Goal: Task Accomplishment & Management: Use online tool/utility

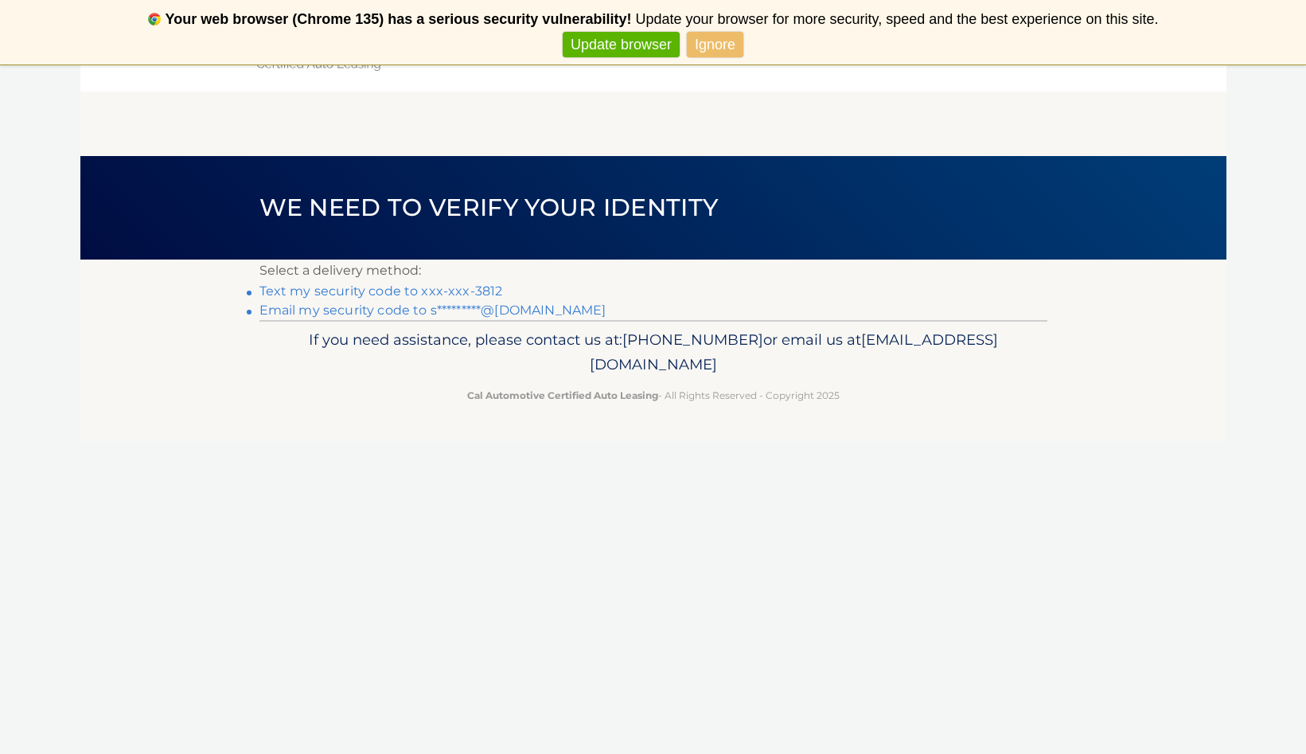
click at [367, 287] on link "Text my security code to xxx-xxx-3812" at bounding box center [382, 290] width 244 height 15
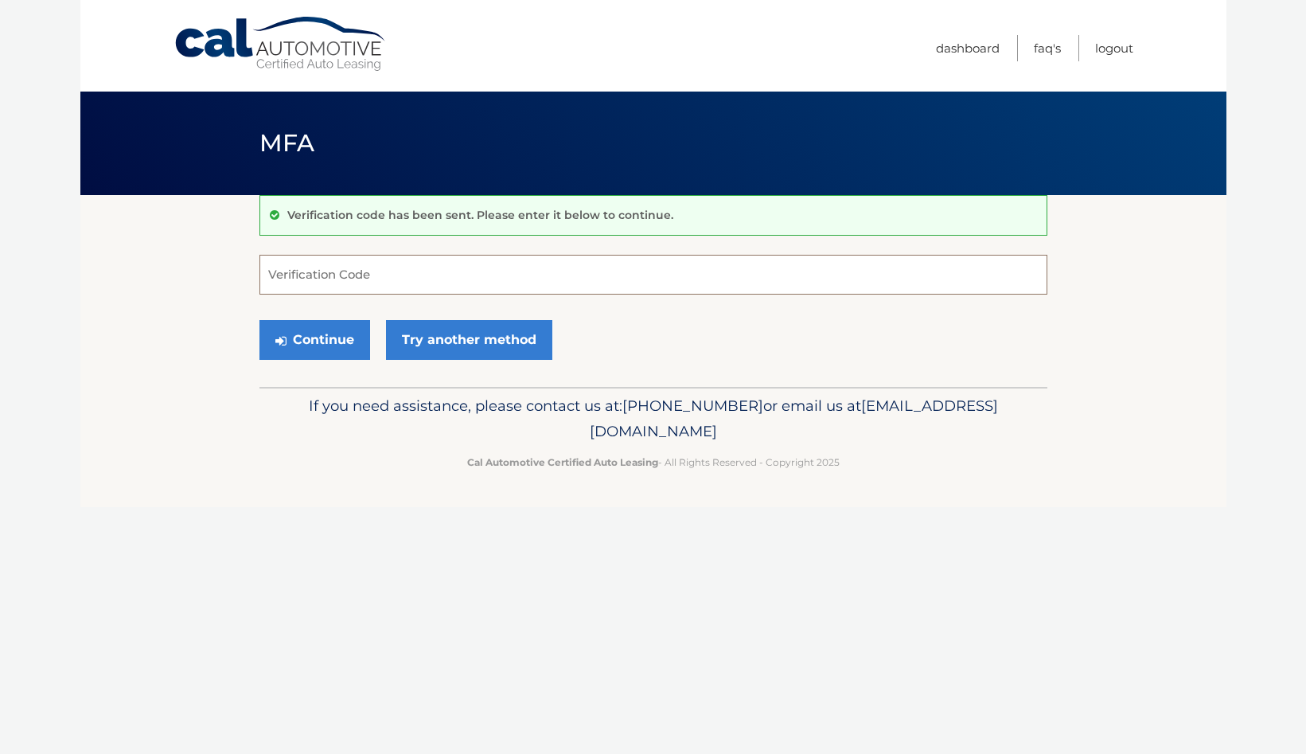
click at [367, 287] on input "Verification Code" at bounding box center [654, 275] width 788 height 40
type input "420179"
click at [328, 332] on button "Continue" at bounding box center [315, 340] width 111 height 40
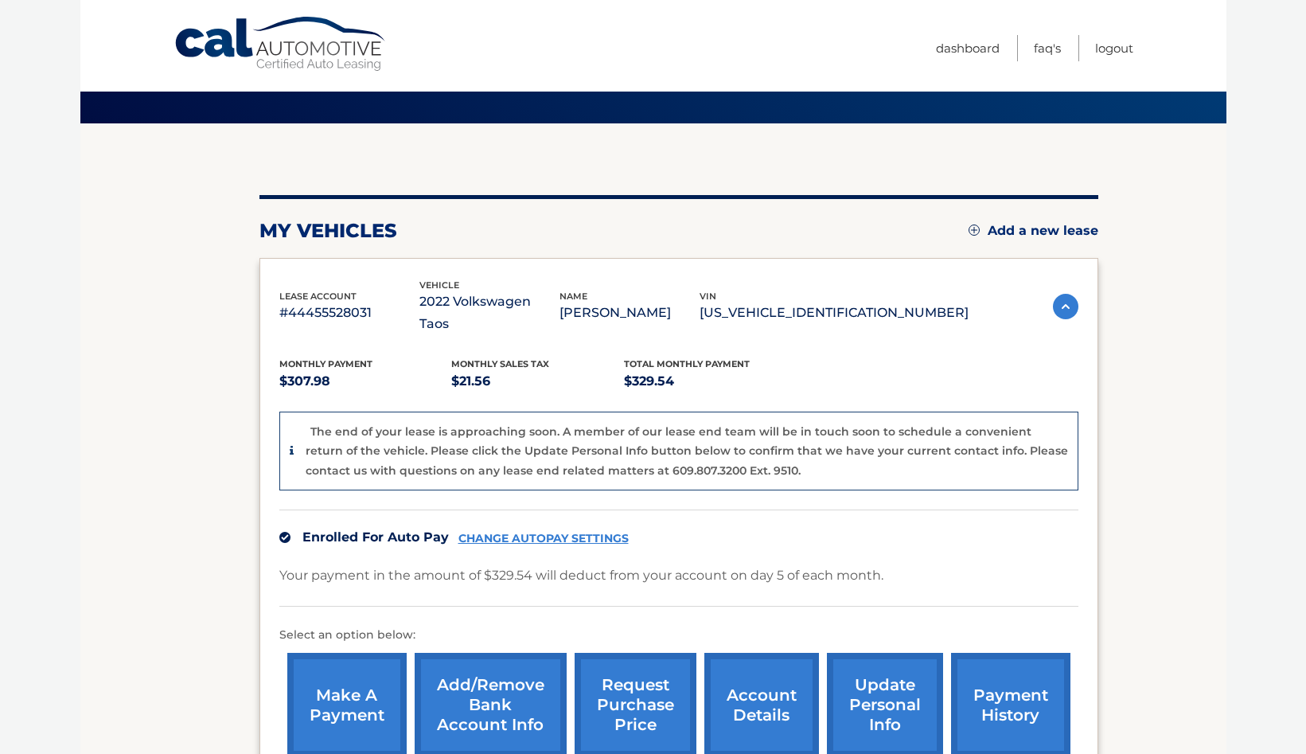
scroll to position [140, 0]
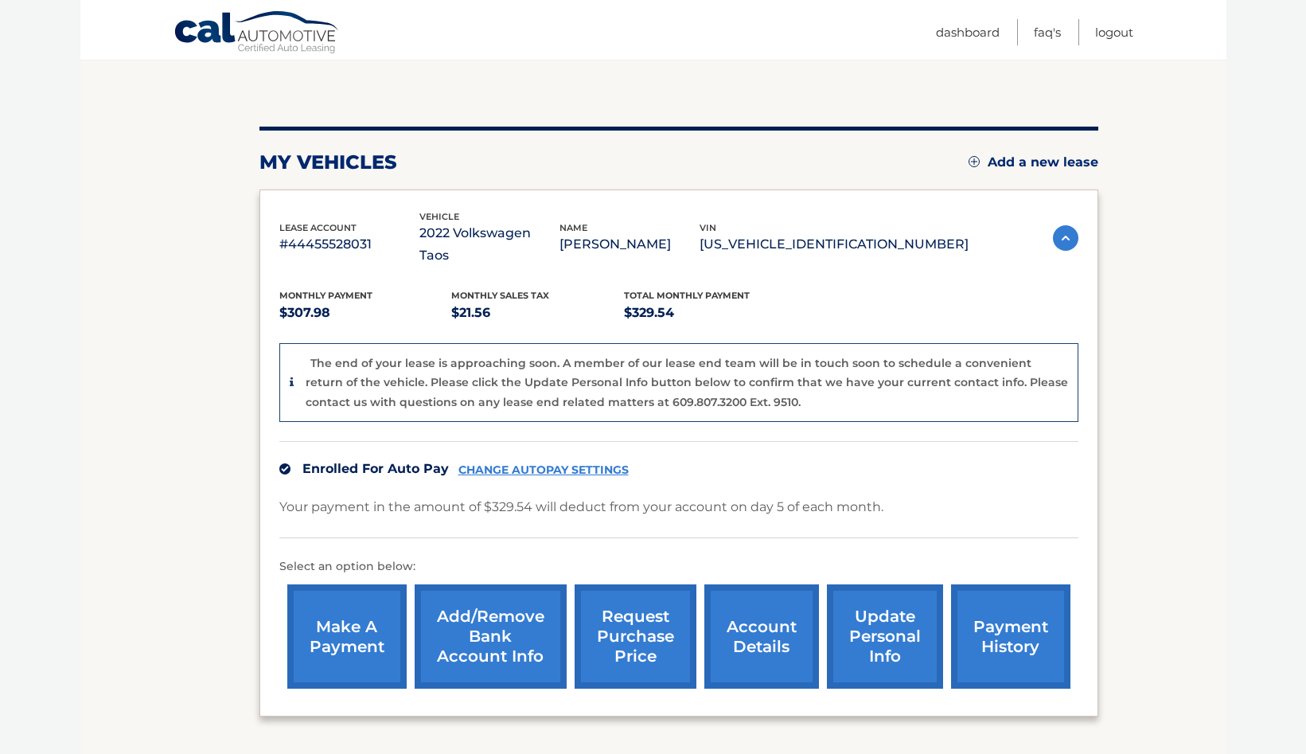
click at [1064, 159] on link "Add a new lease" at bounding box center [1034, 162] width 130 height 16
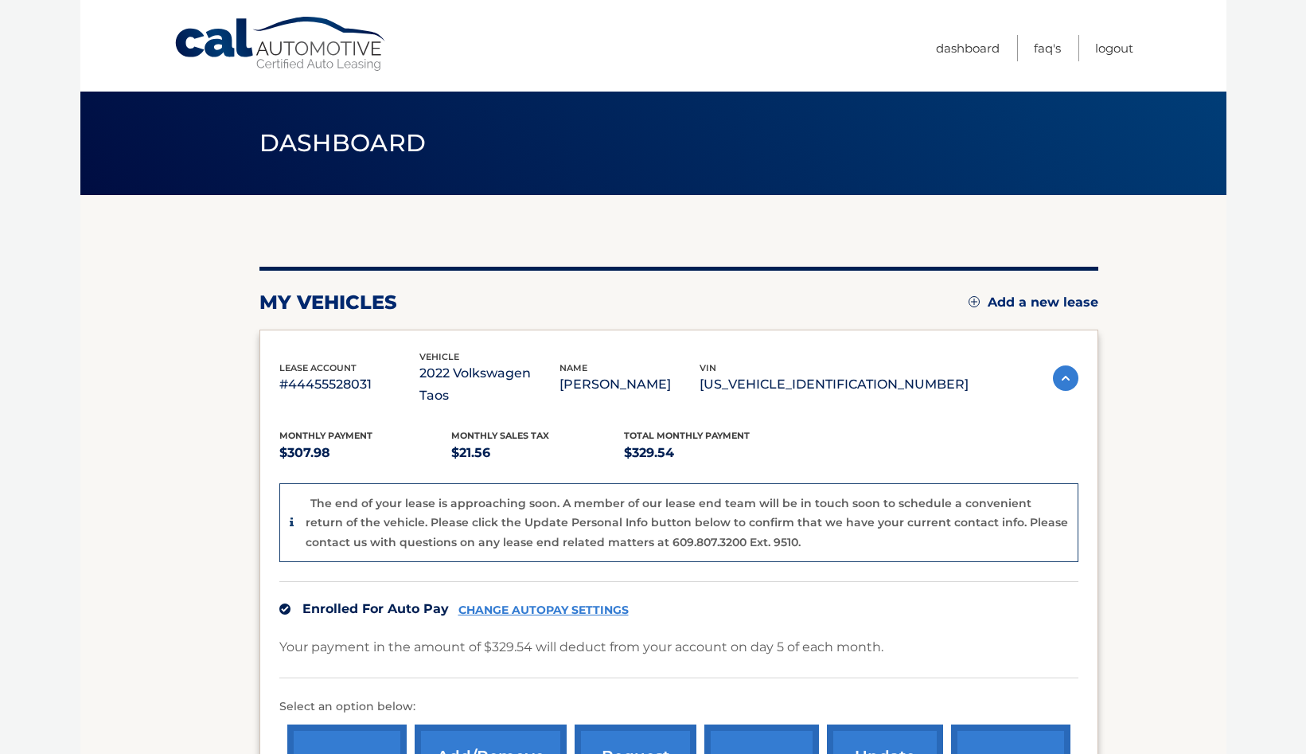
scroll to position [248, 0]
